Goal: Task Accomplishment & Management: Use online tool/utility

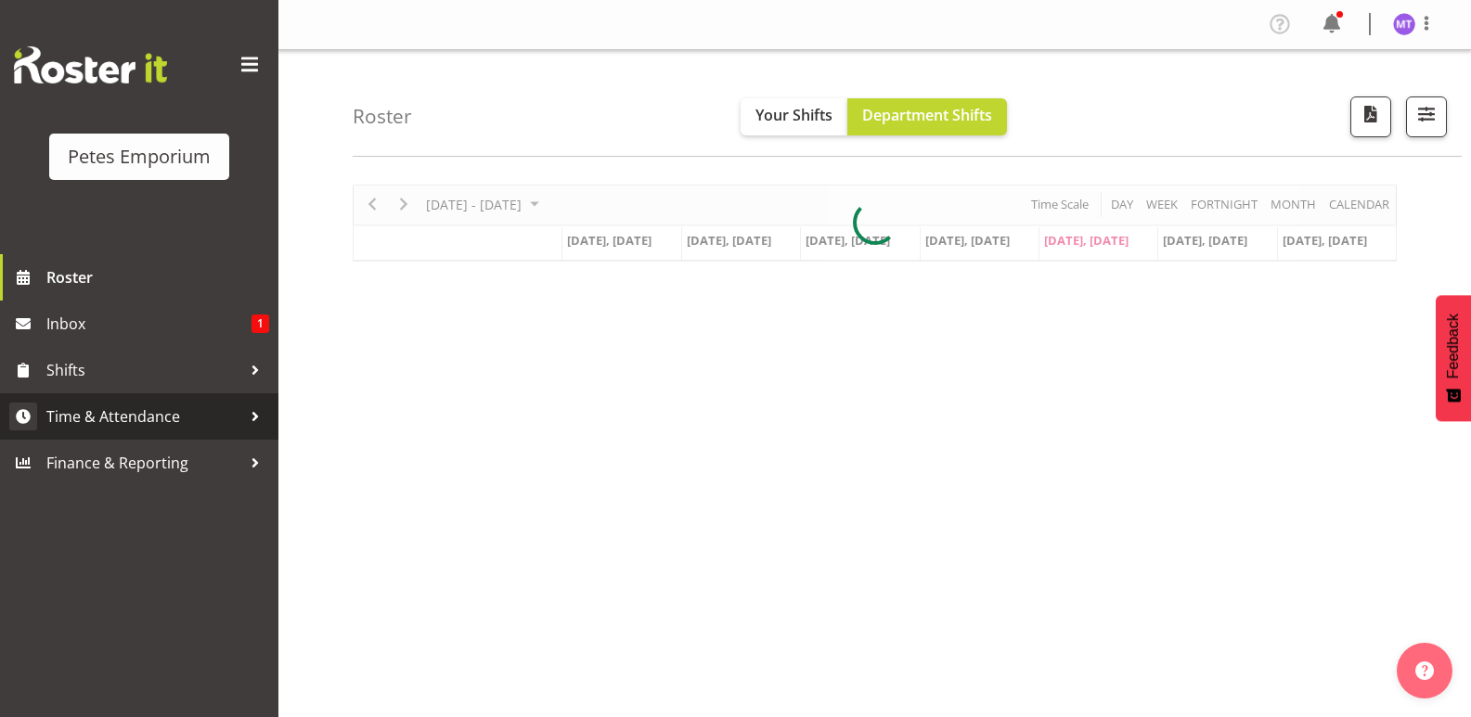
click at [173, 407] on span "Time & Attendance" at bounding box center [143, 417] width 195 height 28
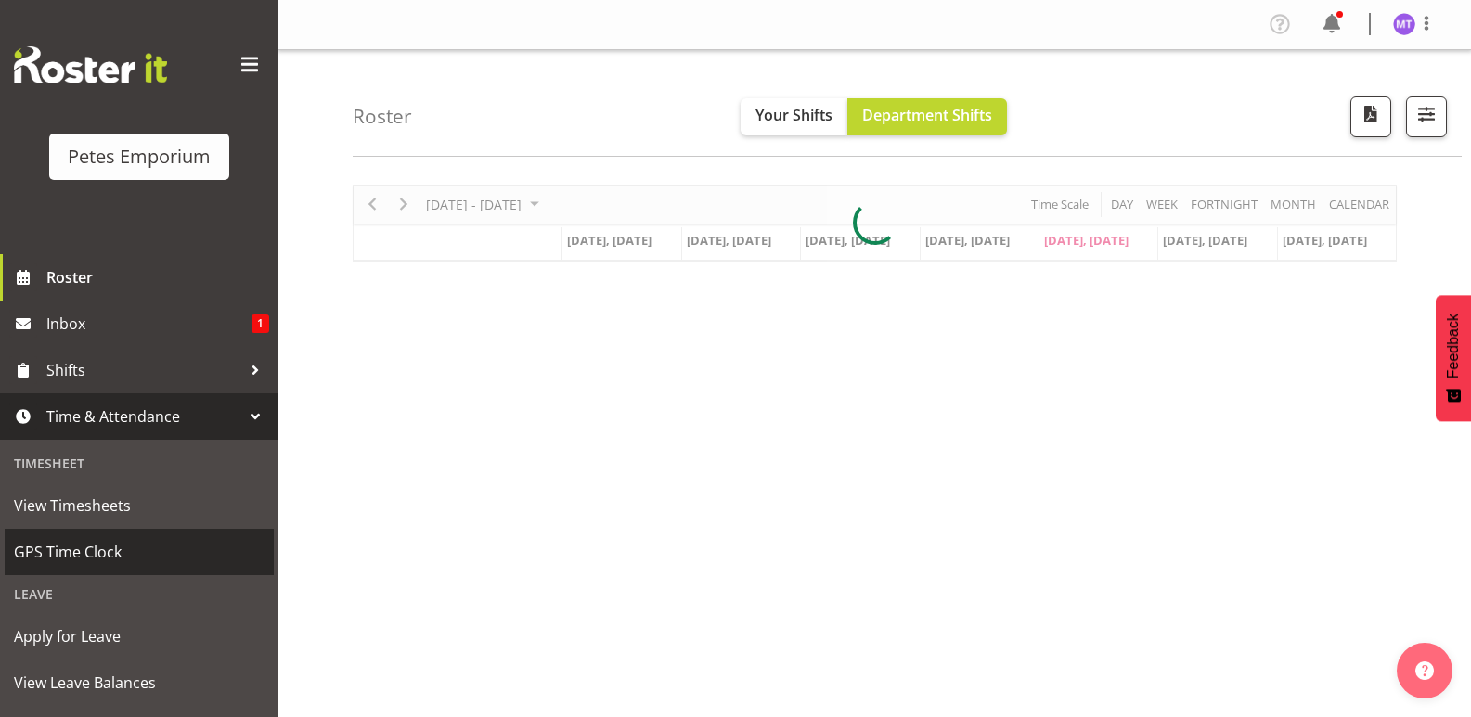
click at [142, 559] on span "GPS Time Clock" at bounding box center [139, 552] width 251 height 28
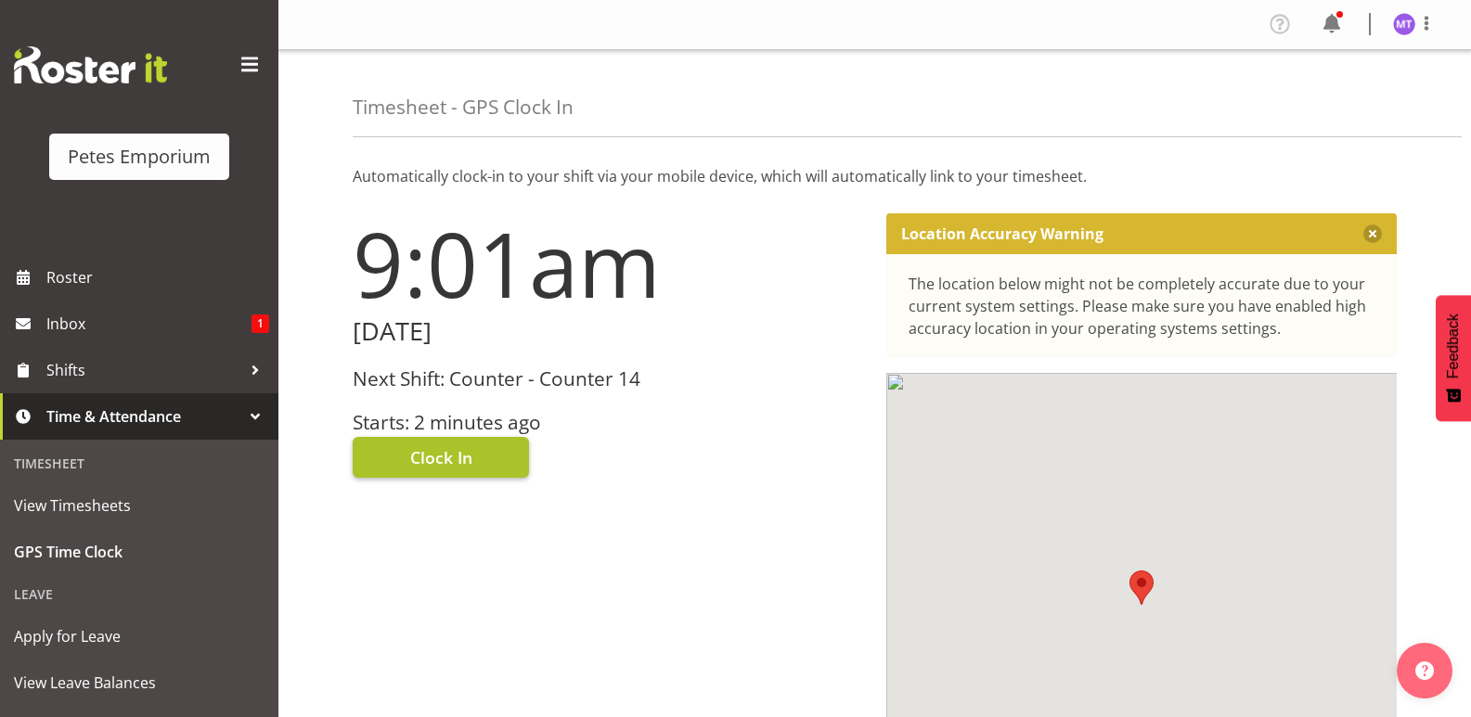
click at [474, 450] on button "Clock In" at bounding box center [441, 457] width 176 height 41
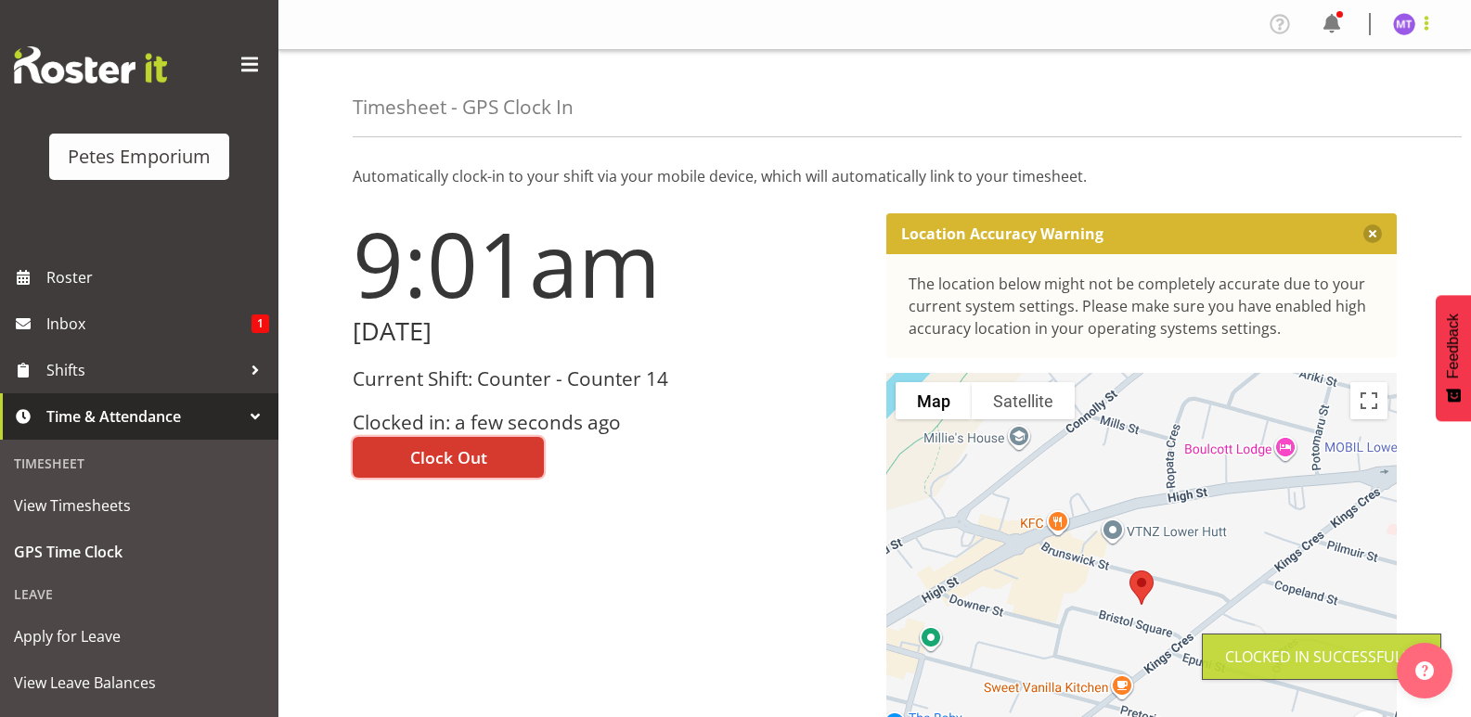
click at [1420, 30] on span at bounding box center [1426, 23] width 22 height 22
click at [1356, 109] on link "Log Out" at bounding box center [1348, 97] width 178 height 33
